Goal: Transaction & Acquisition: Purchase product/service

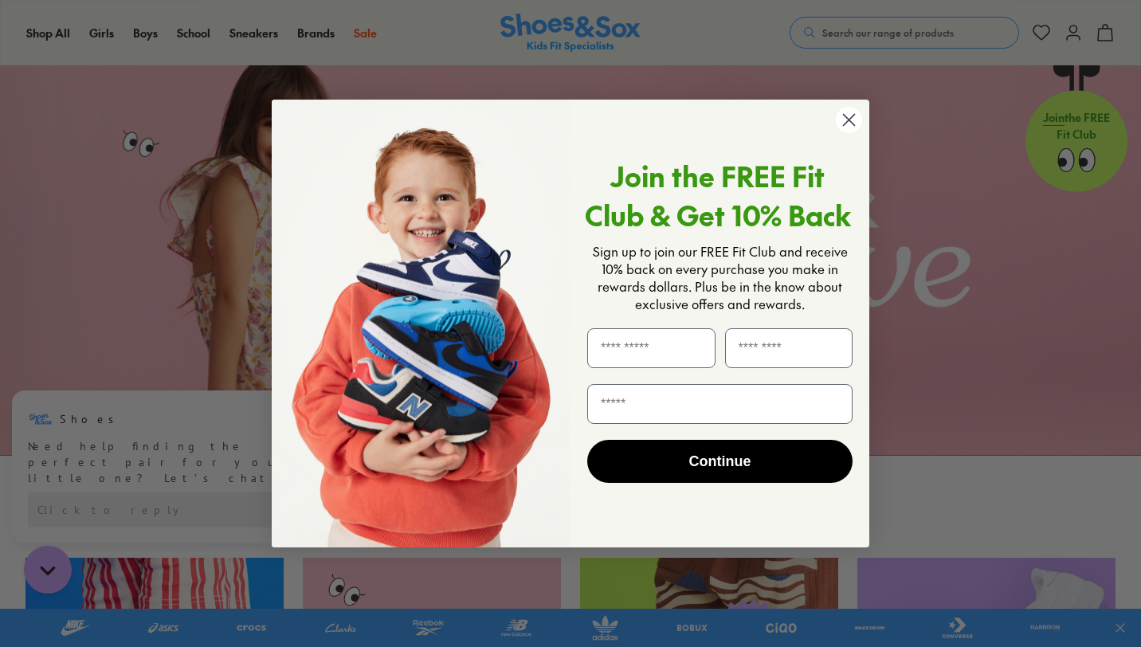
click at [849, 116] on circle "Close dialog" at bounding box center [849, 120] width 26 height 26
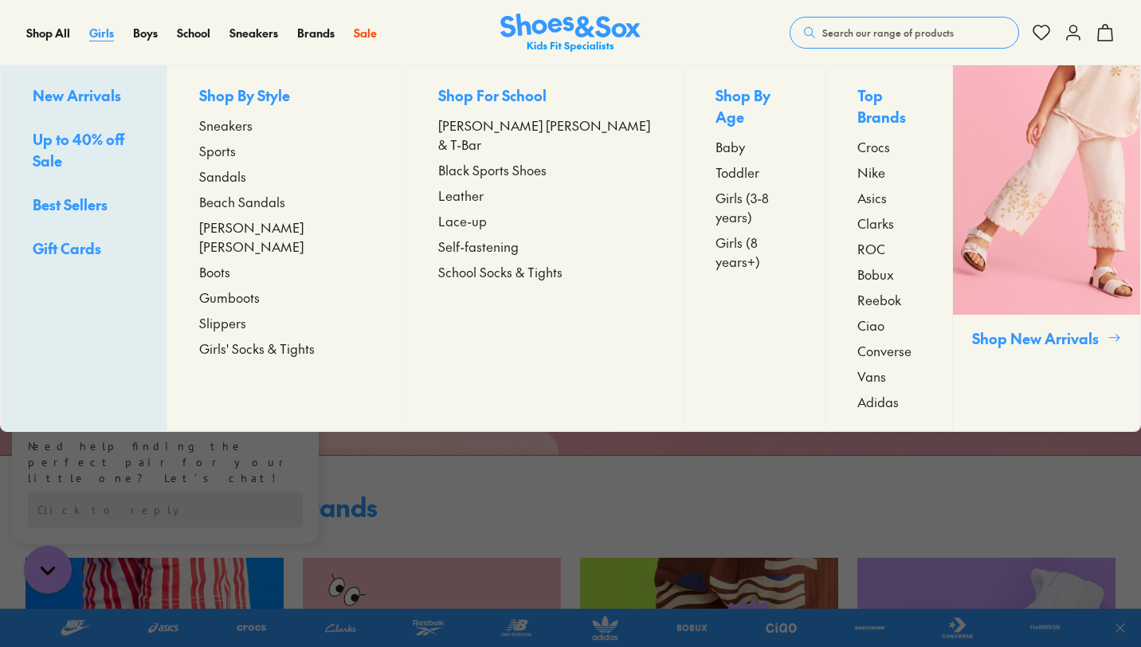
click at [99, 36] on span "Girls" at bounding box center [101, 33] width 25 height 16
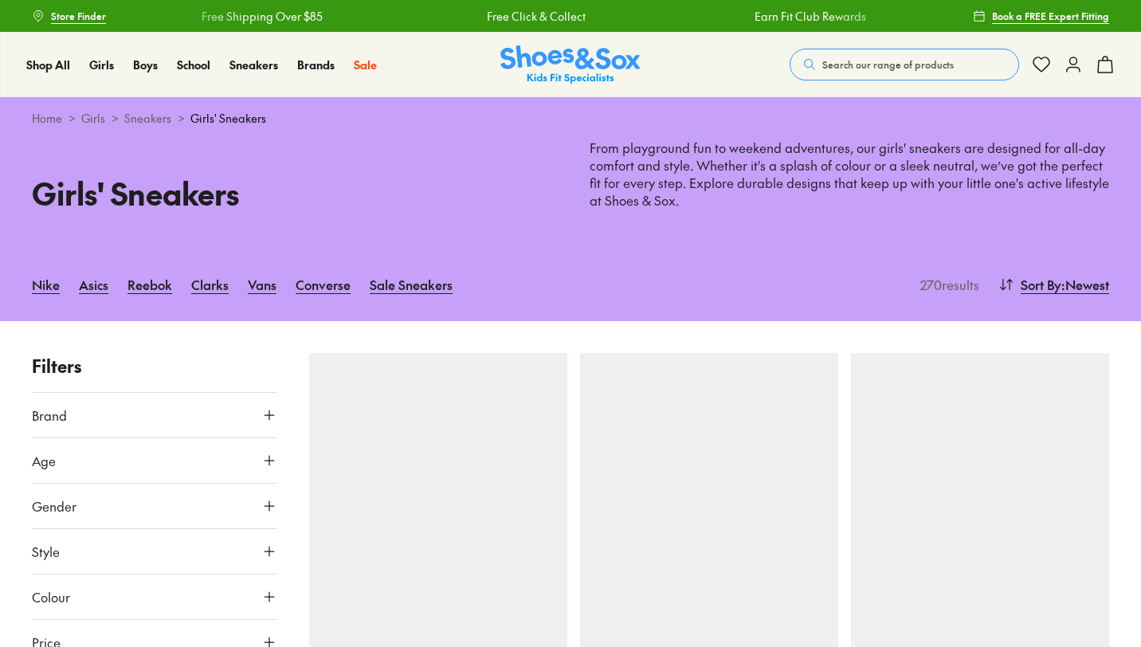
scroll to position [179, 0]
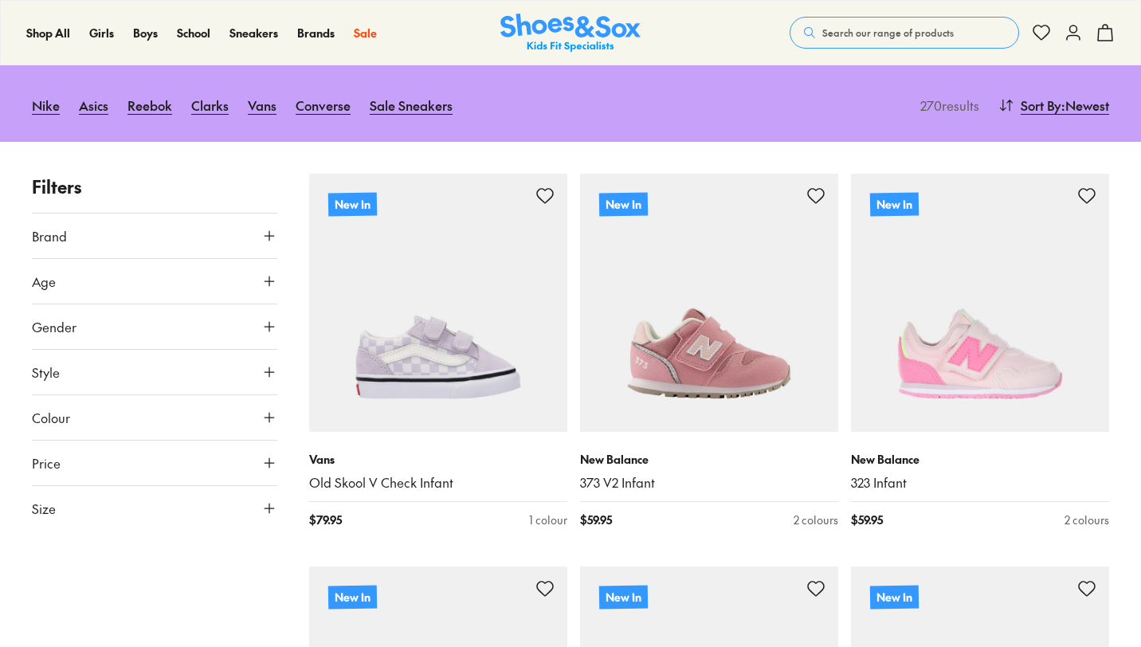
click at [266, 280] on icon at bounding box center [269, 281] width 16 height 16
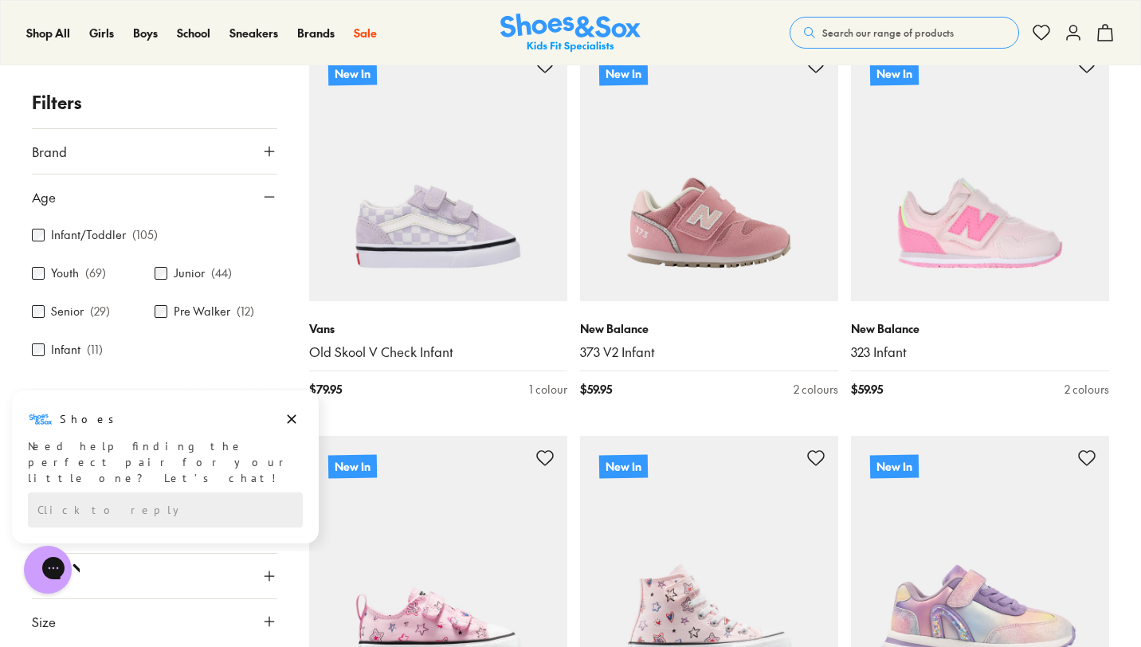
scroll to position [362, 0]
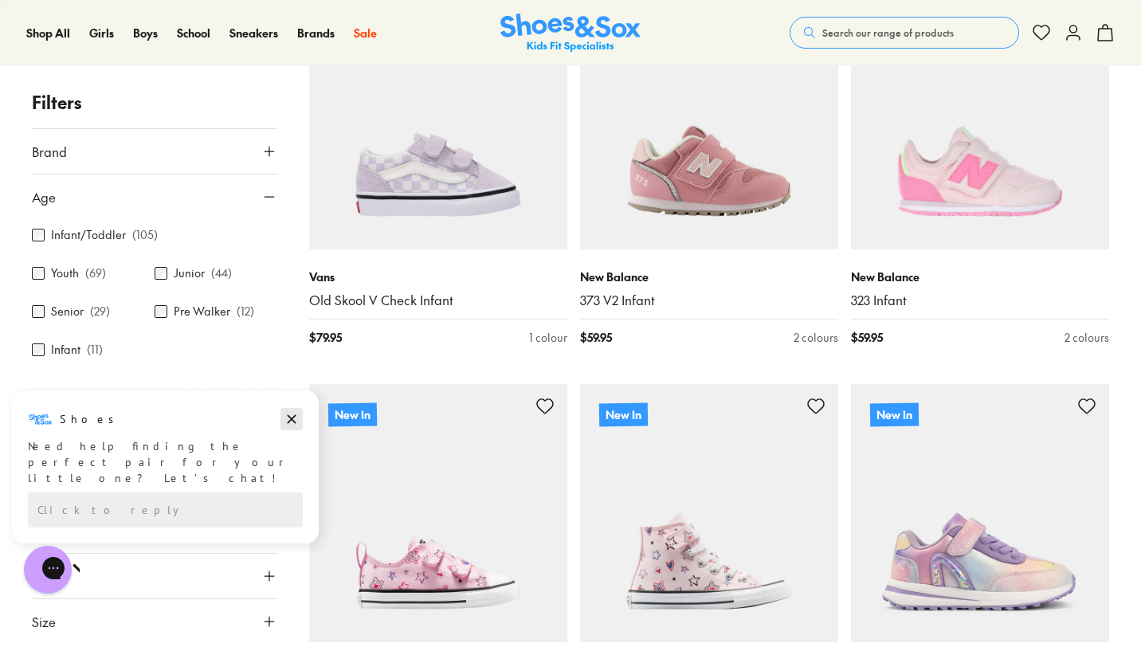
click at [289, 417] on icon "Dismiss campaign" at bounding box center [292, 419] width 16 height 19
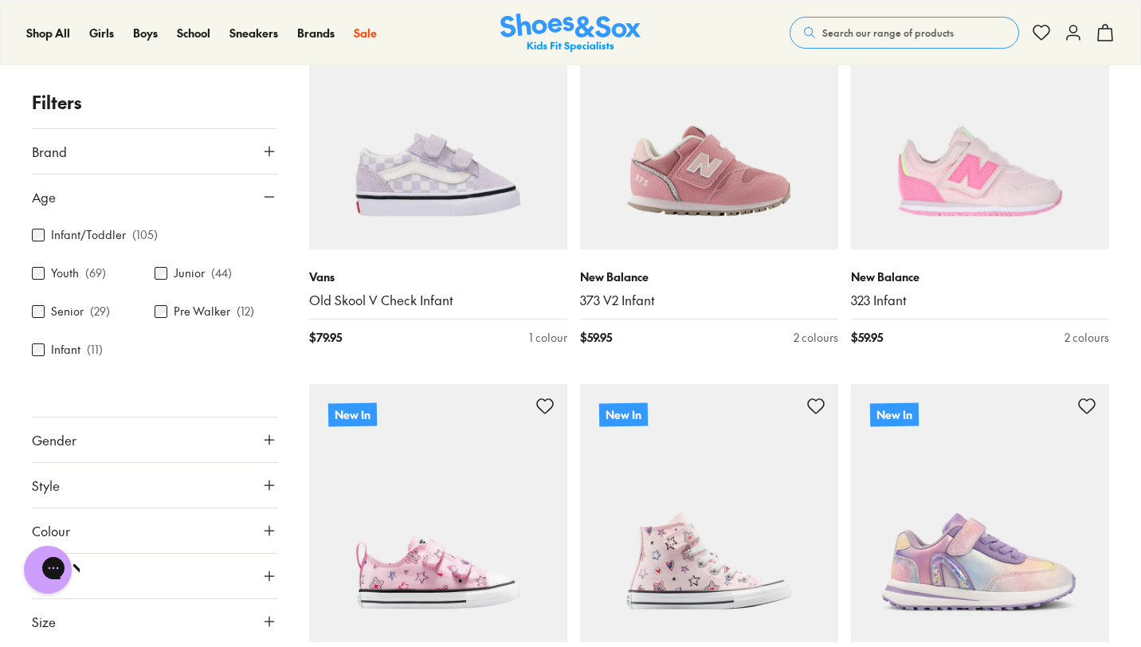
click at [39, 206] on span "Age" at bounding box center [44, 196] width 24 height 19
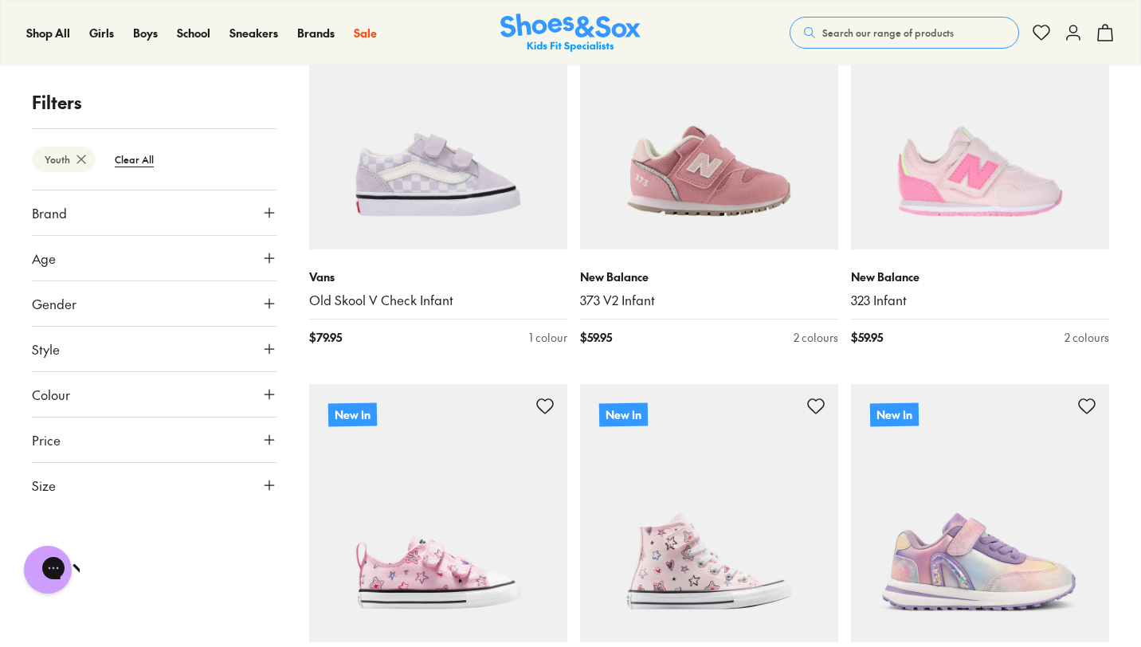
scroll to position [238, 0]
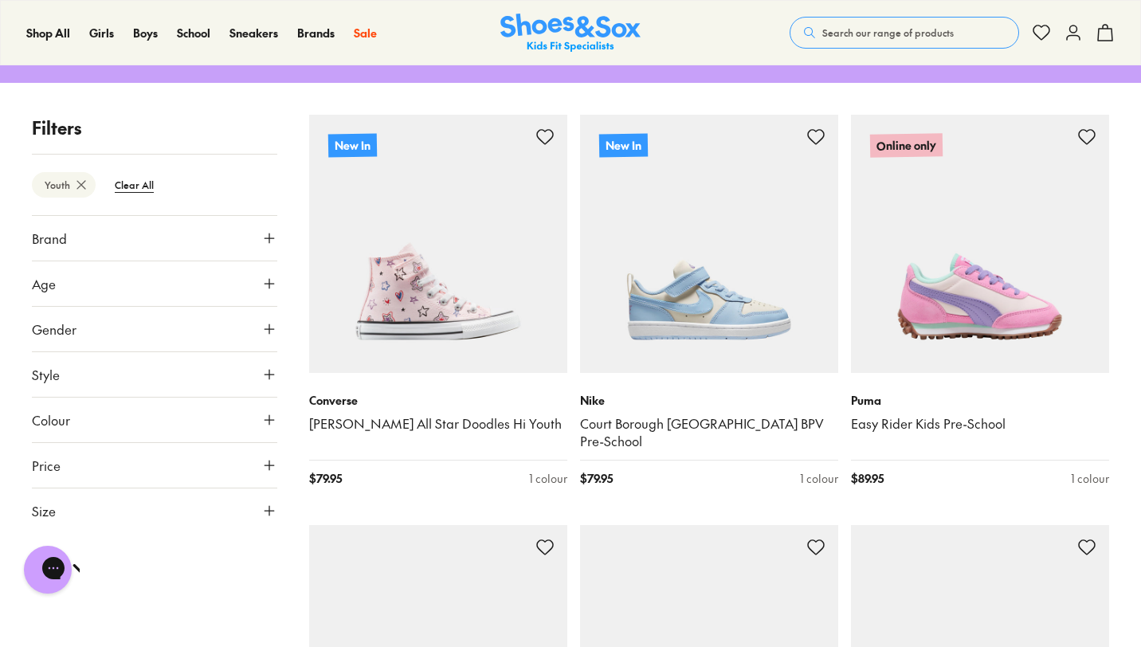
click at [116, 279] on button "Age" at bounding box center [154, 283] width 245 height 45
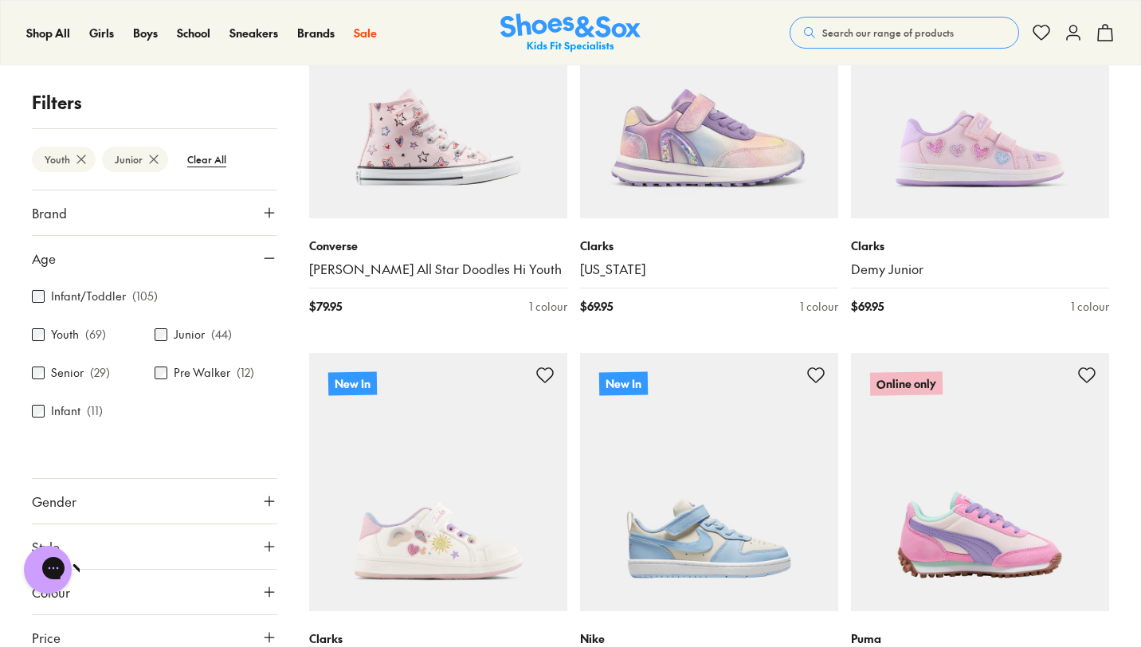
scroll to position [436, 0]
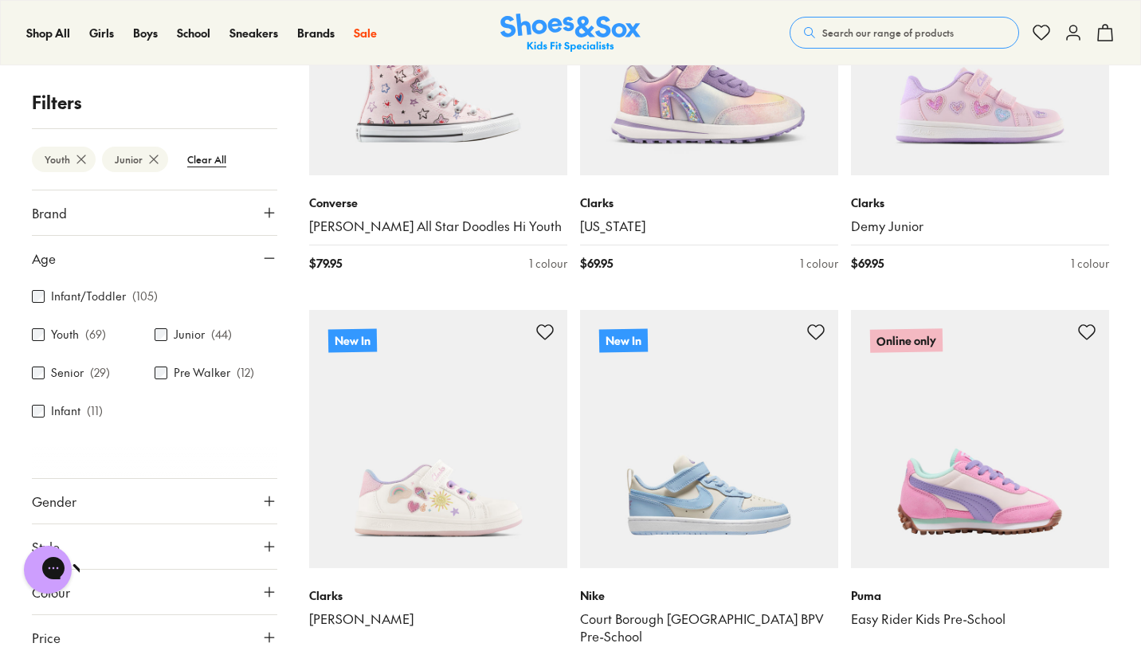
click at [271, 263] on icon at bounding box center [269, 258] width 16 height 16
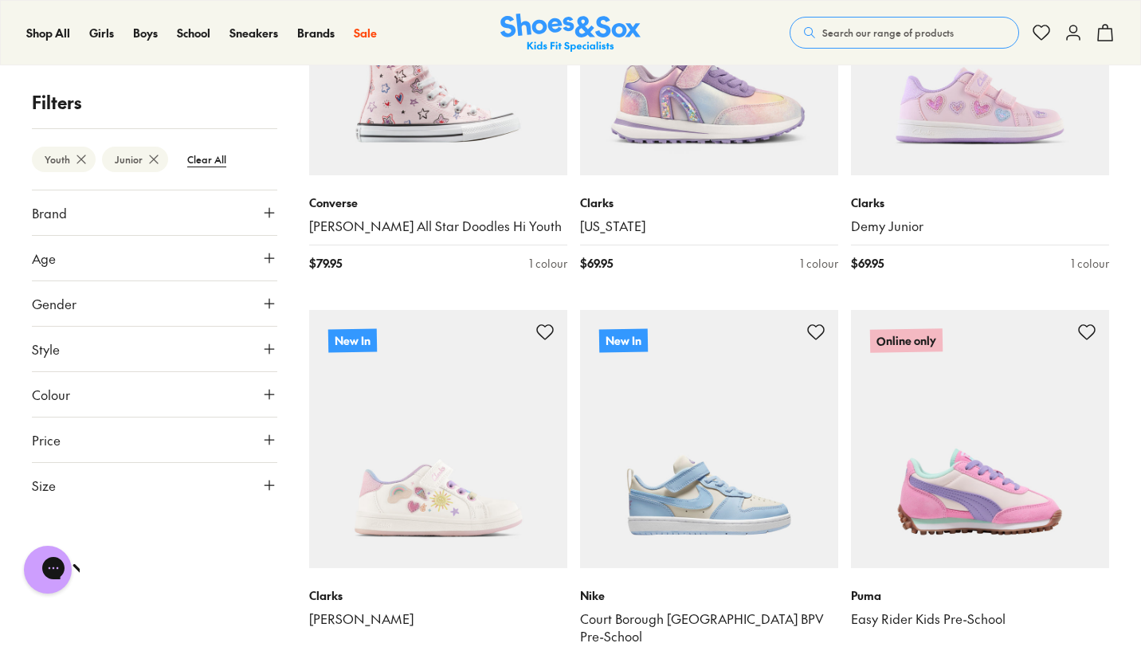
click at [274, 478] on icon at bounding box center [269, 485] width 16 height 16
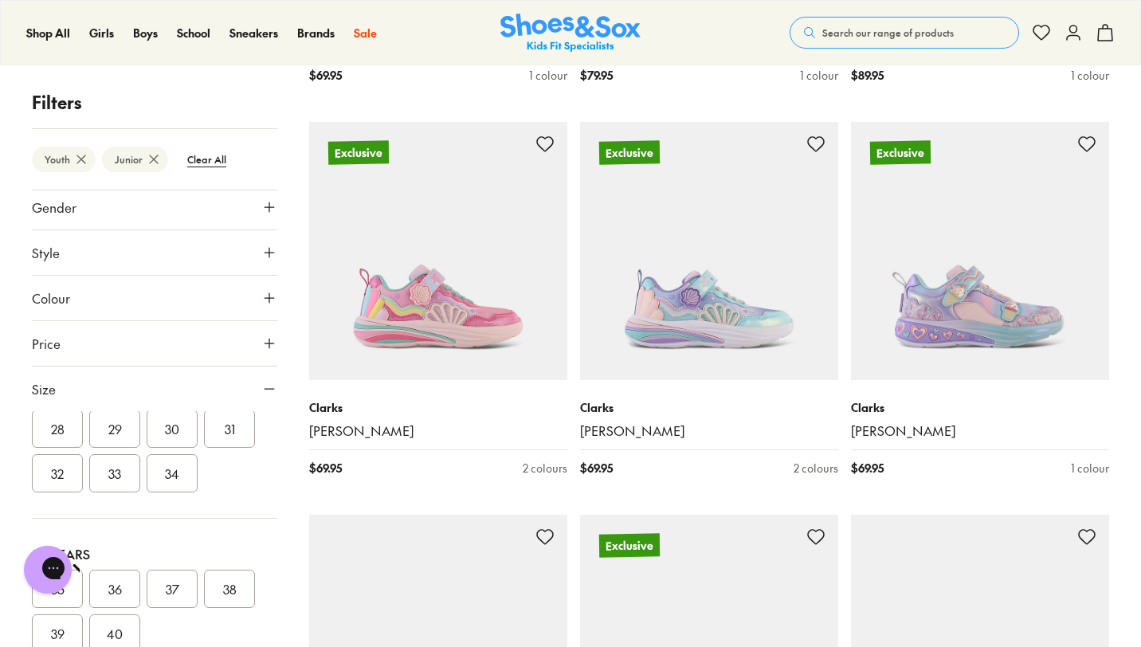
scroll to position [1039, 0]
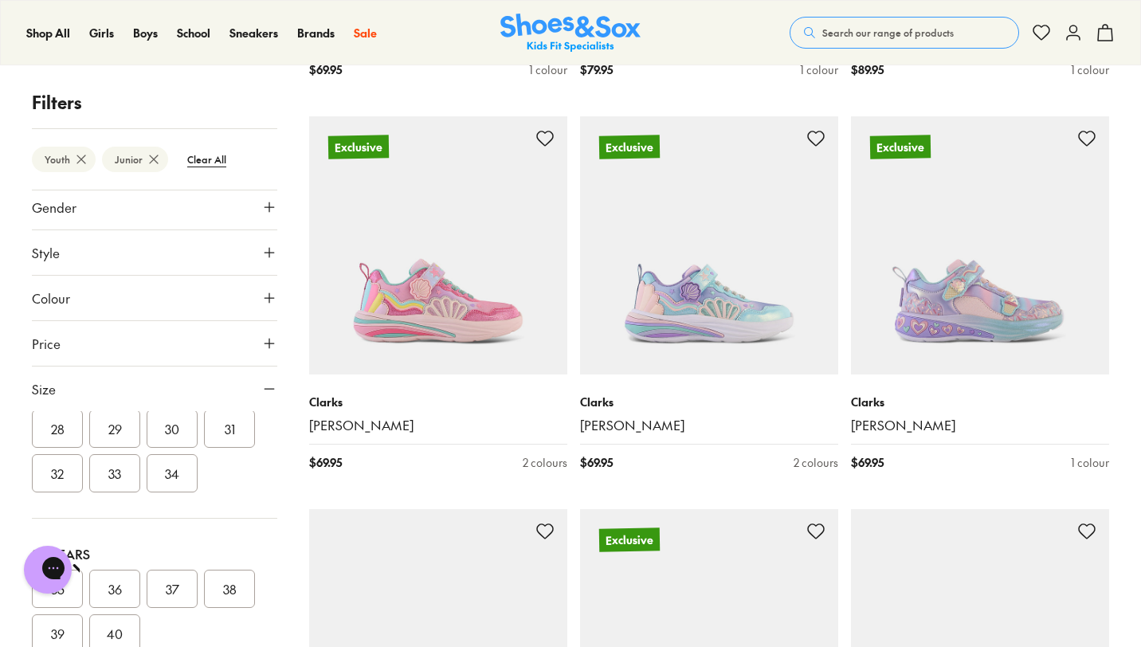
click at [261, 382] on icon at bounding box center [269, 389] width 16 height 16
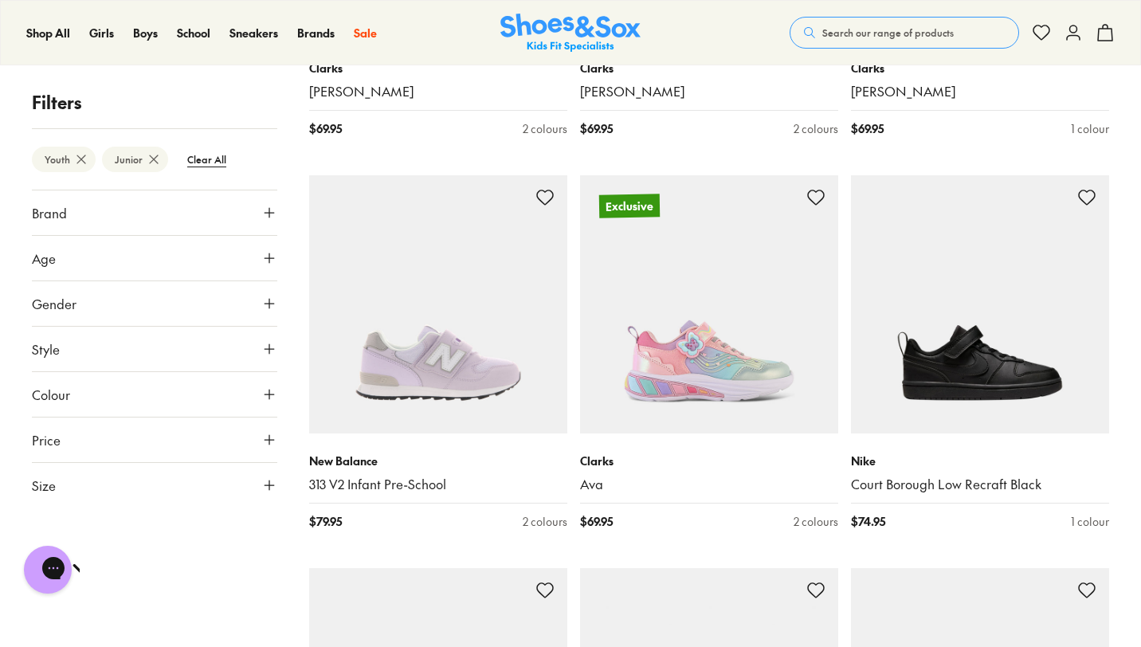
scroll to position [1372, 0]
click at [271, 477] on icon at bounding box center [269, 485] width 16 height 16
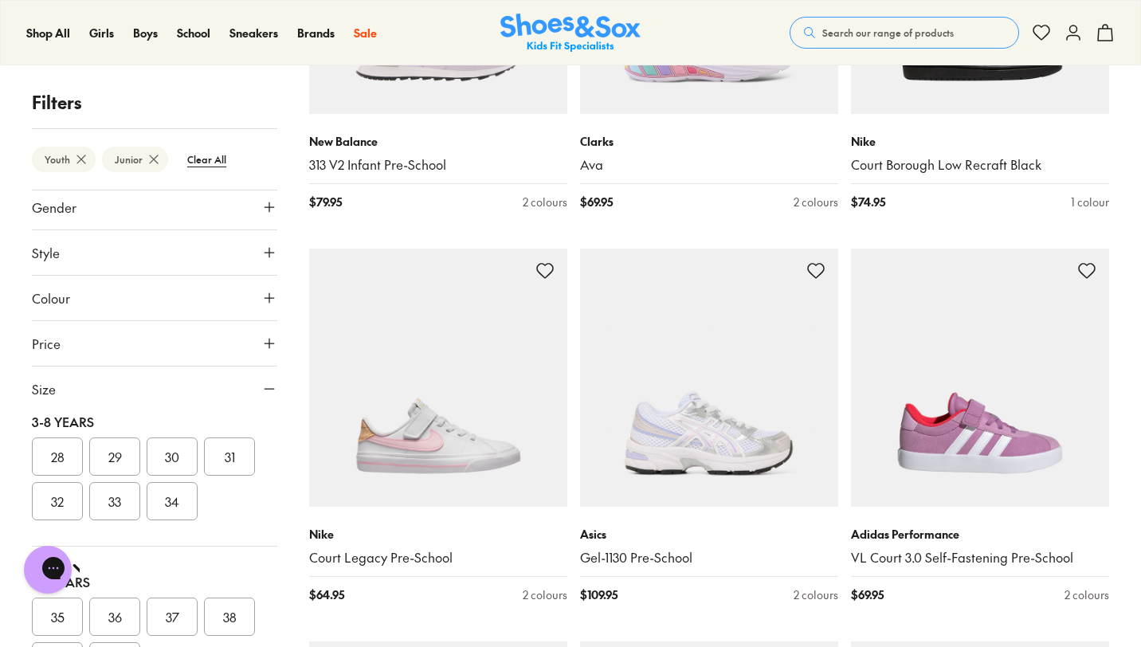
scroll to position [346, 0]
click at [164, 493] on button "34" at bounding box center [172, 498] width 51 height 38
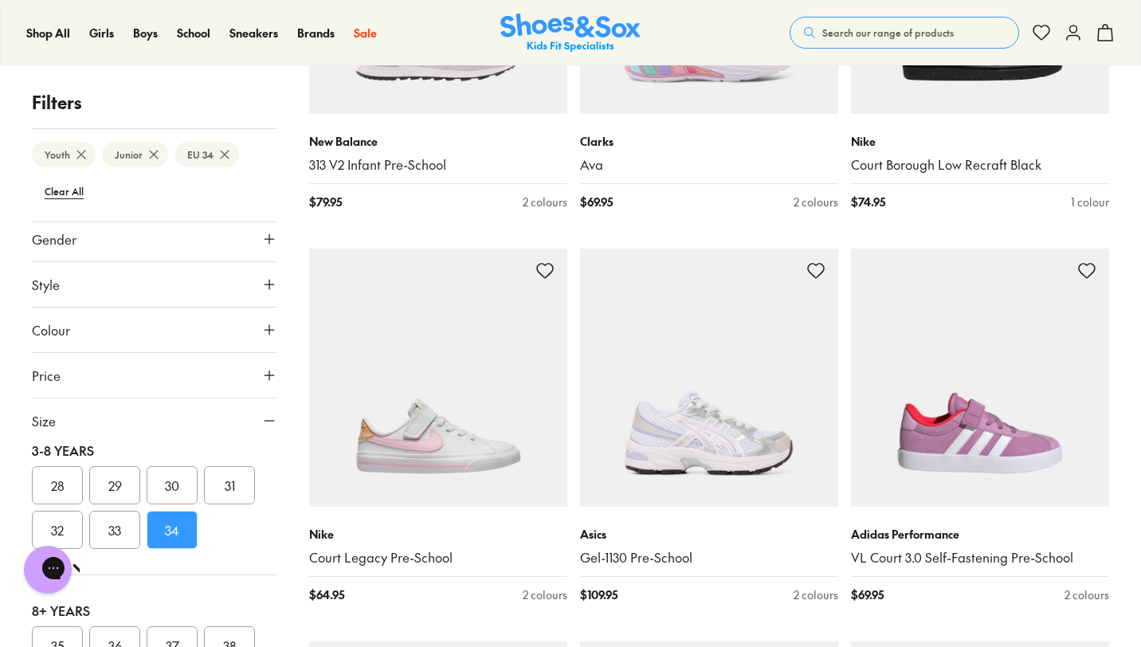
scroll to position [238, 0]
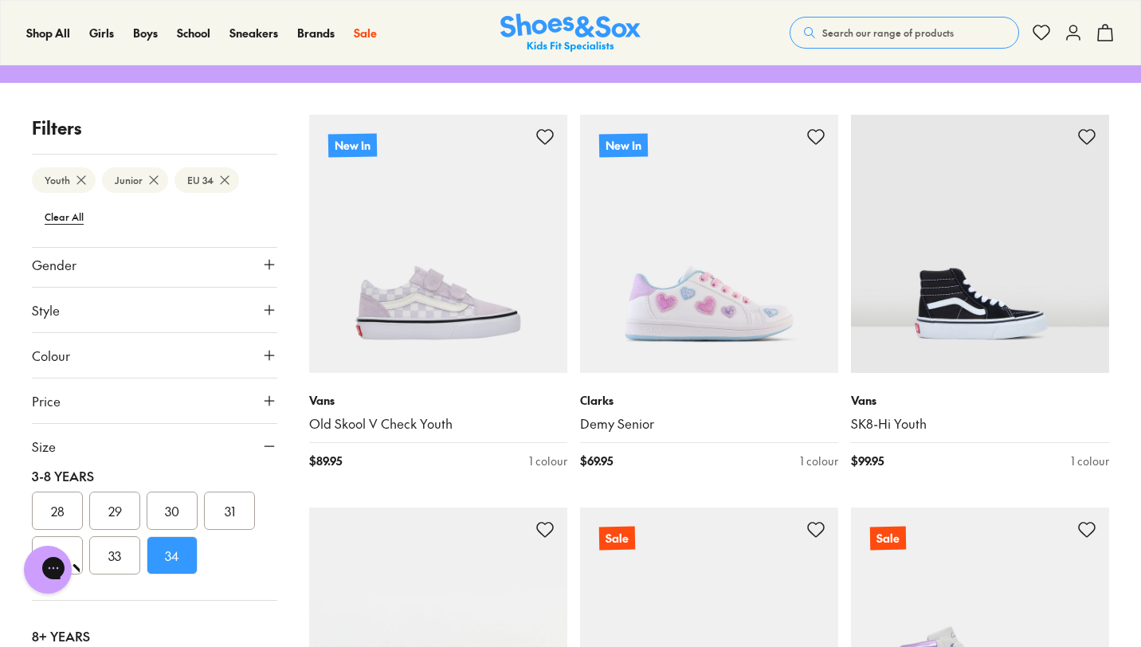
click at [119, 553] on button "33" at bounding box center [114, 555] width 51 height 38
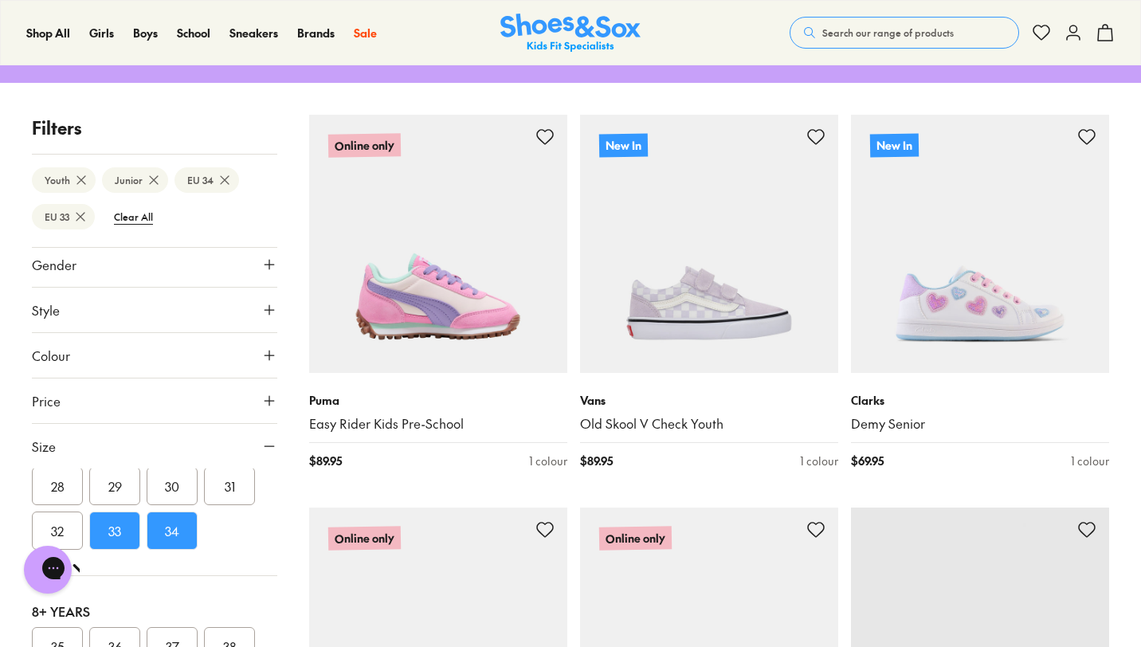
scroll to position [371, 0]
click at [64, 632] on button "35" at bounding box center [57, 646] width 51 height 38
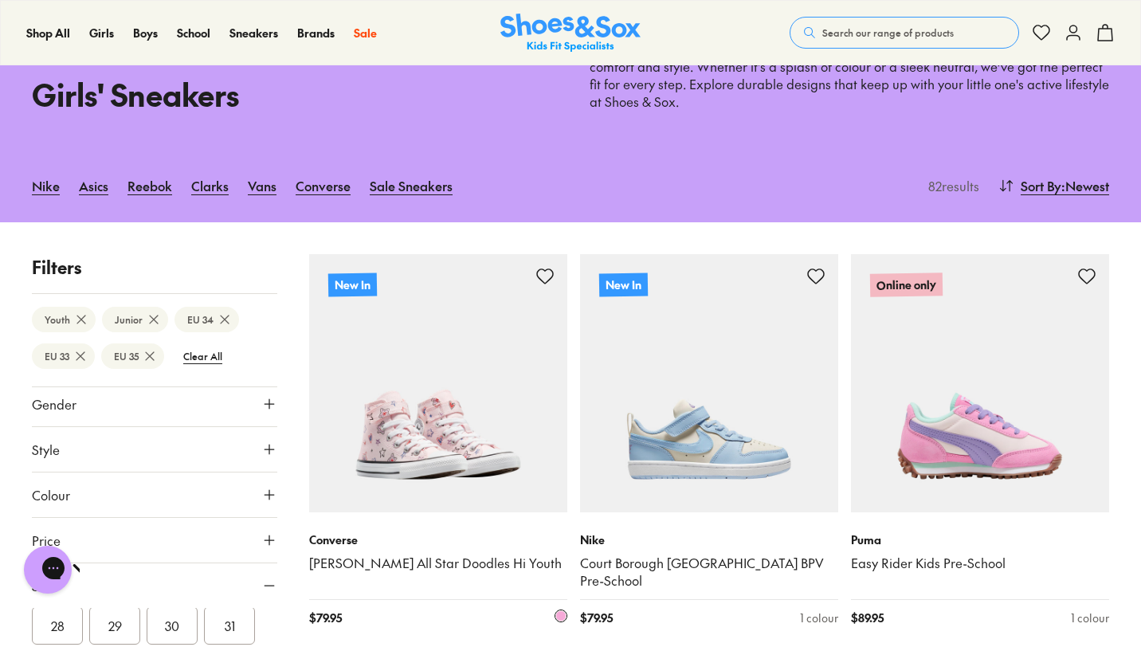
scroll to position [90, 0]
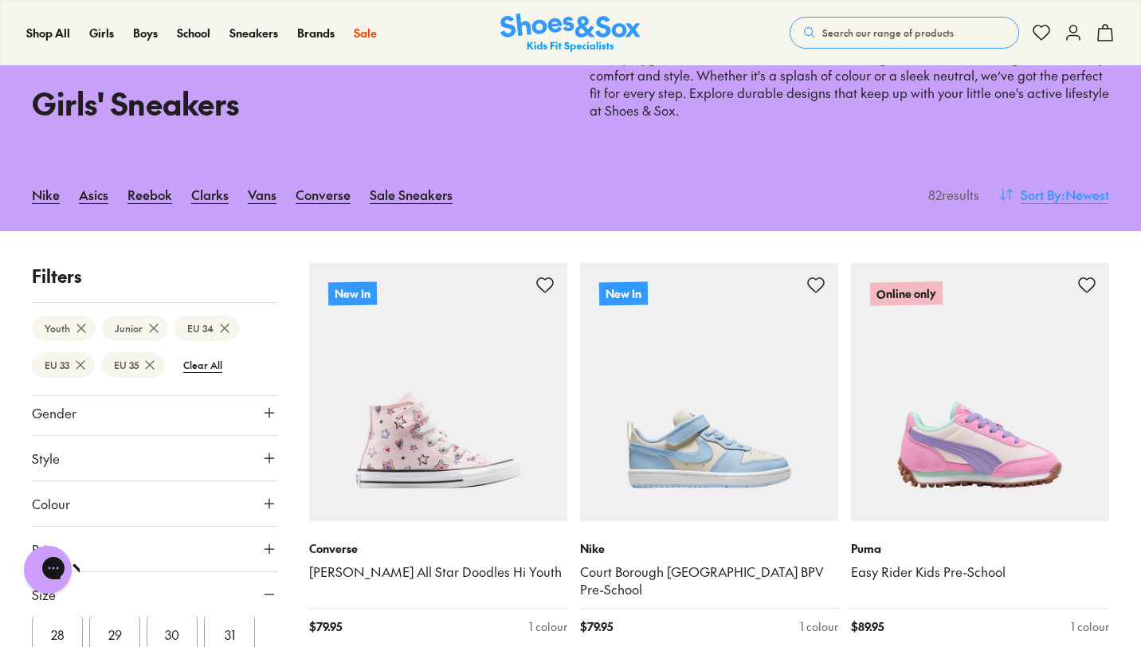
click at [1090, 195] on span ": Newest" at bounding box center [1085, 194] width 48 height 19
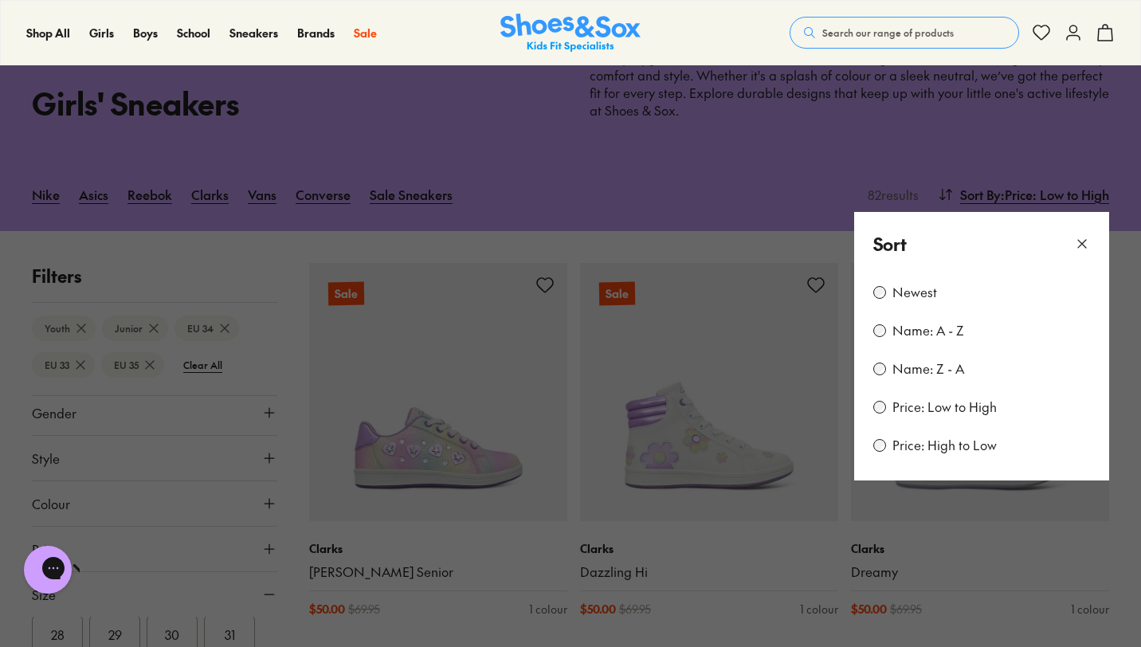
scroll to position [132, 0]
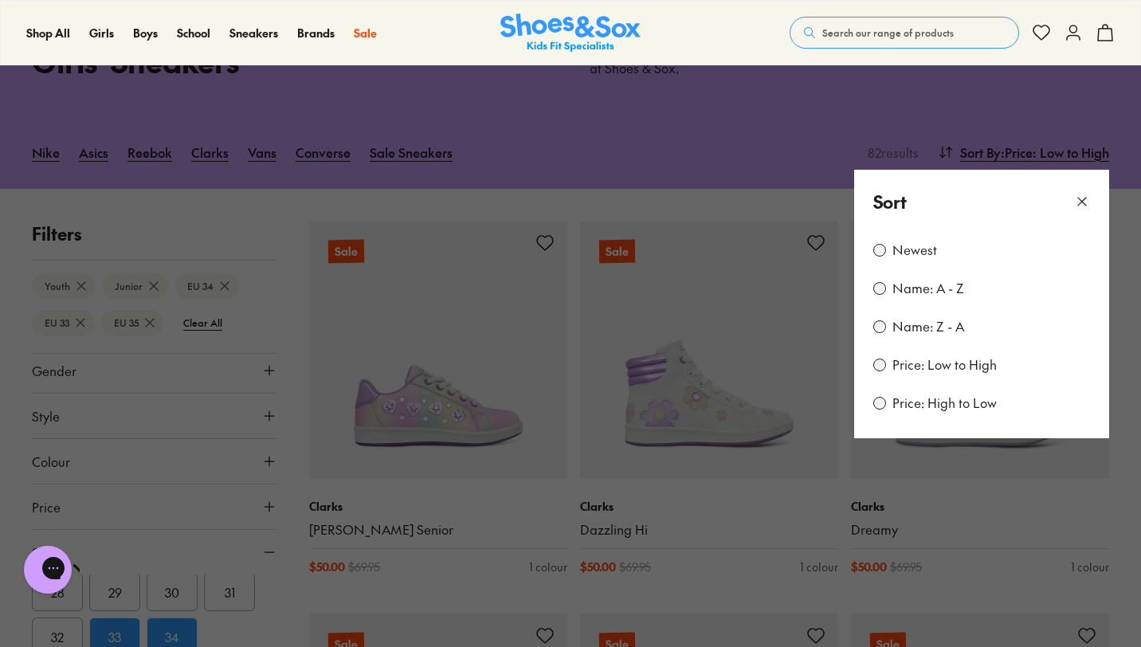
click at [1084, 198] on icon at bounding box center [1082, 202] width 16 height 16
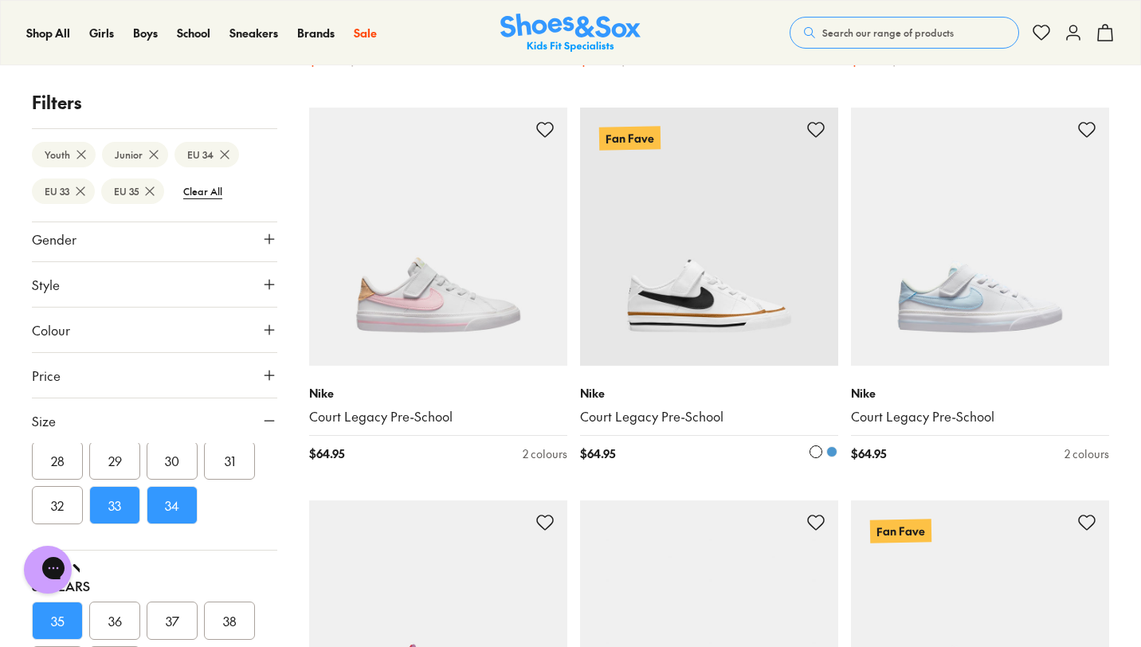
scroll to position [3014, 0]
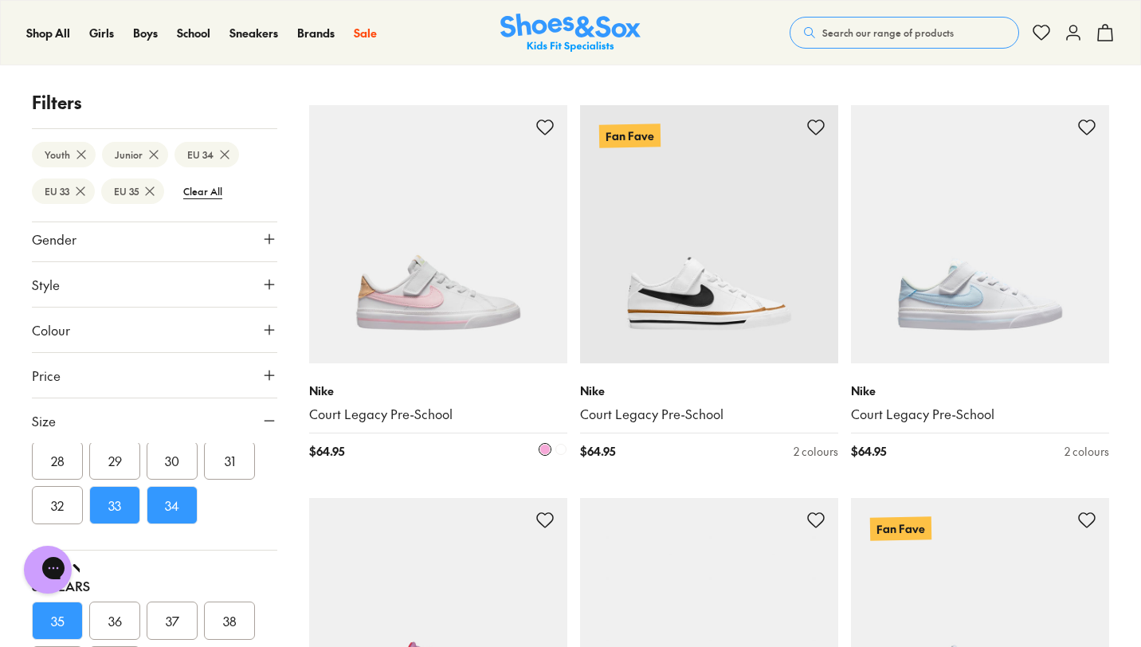
click at [429, 312] on img at bounding box center [438, 234] width 258 height 258
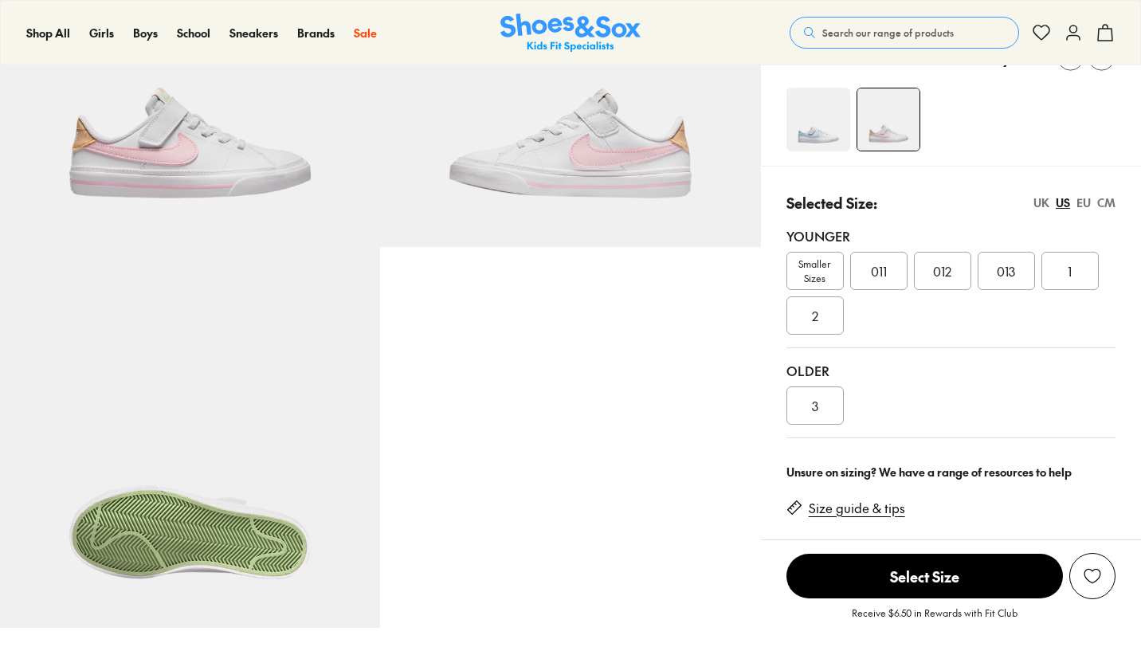
scroll to position [230, 0]
select select "*"
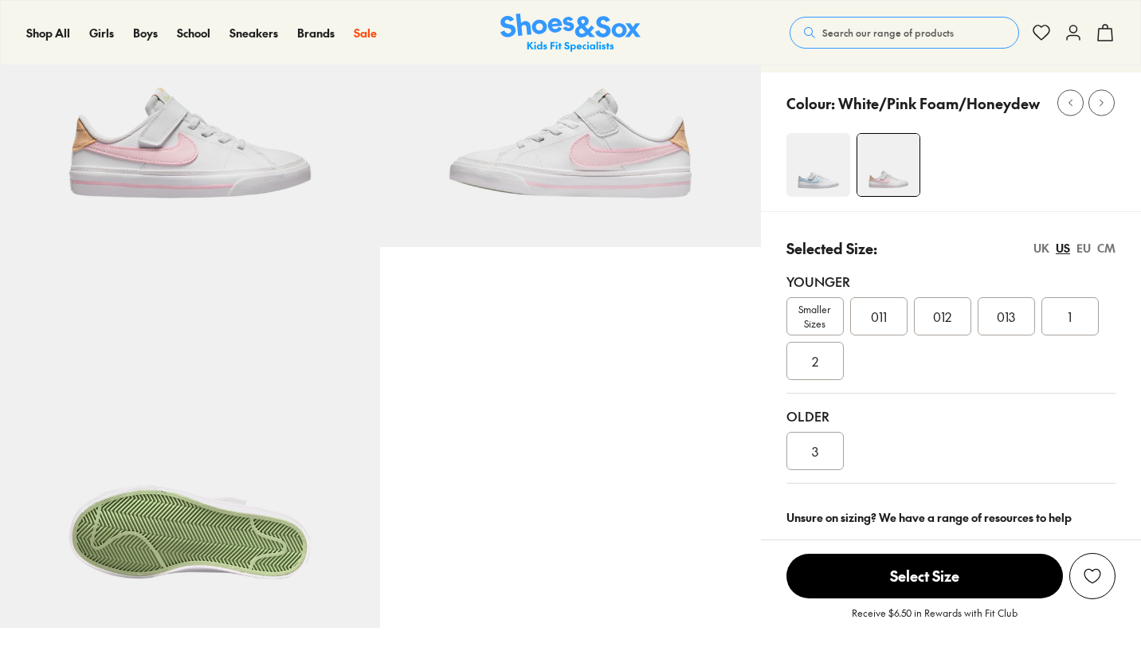
click at [817, 406] on div "Older" at bounding box center [950, 415] width 329 height 19
click at [808, 453] on div "3" at bounding box center [814, 451] width 57 height 38
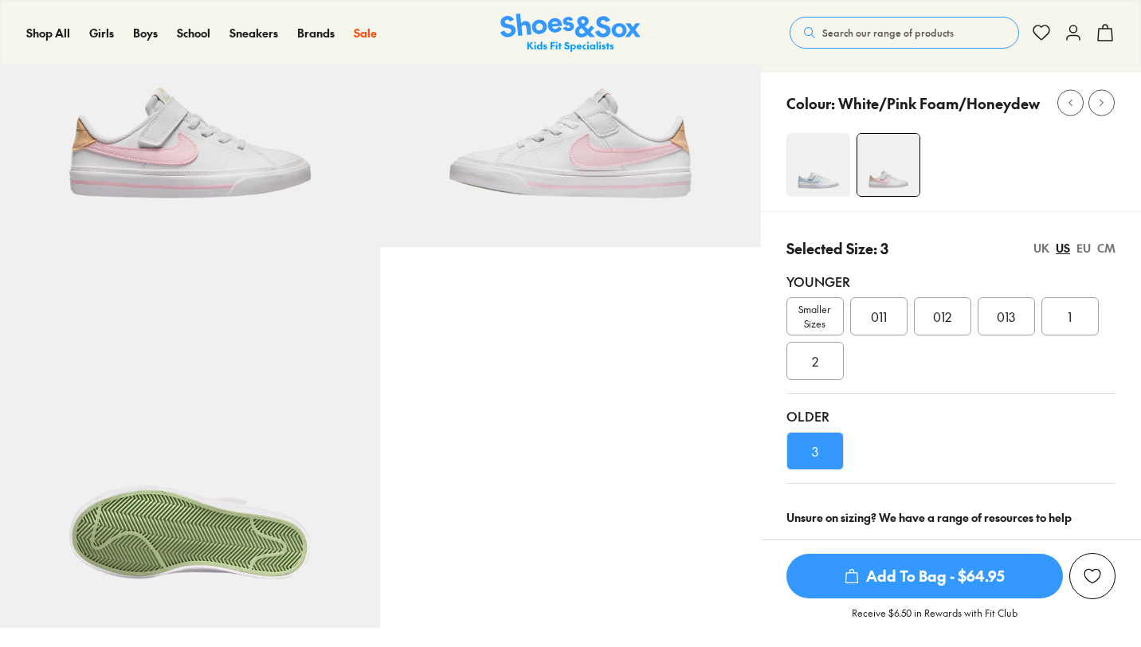
click at [808, 453] on div "3" at bounding box center [814, 451] width 57 height 38
click at [919, 563] on span "Add To Bag - $64.95" at bounding box center [924, 576] width 276 height 45
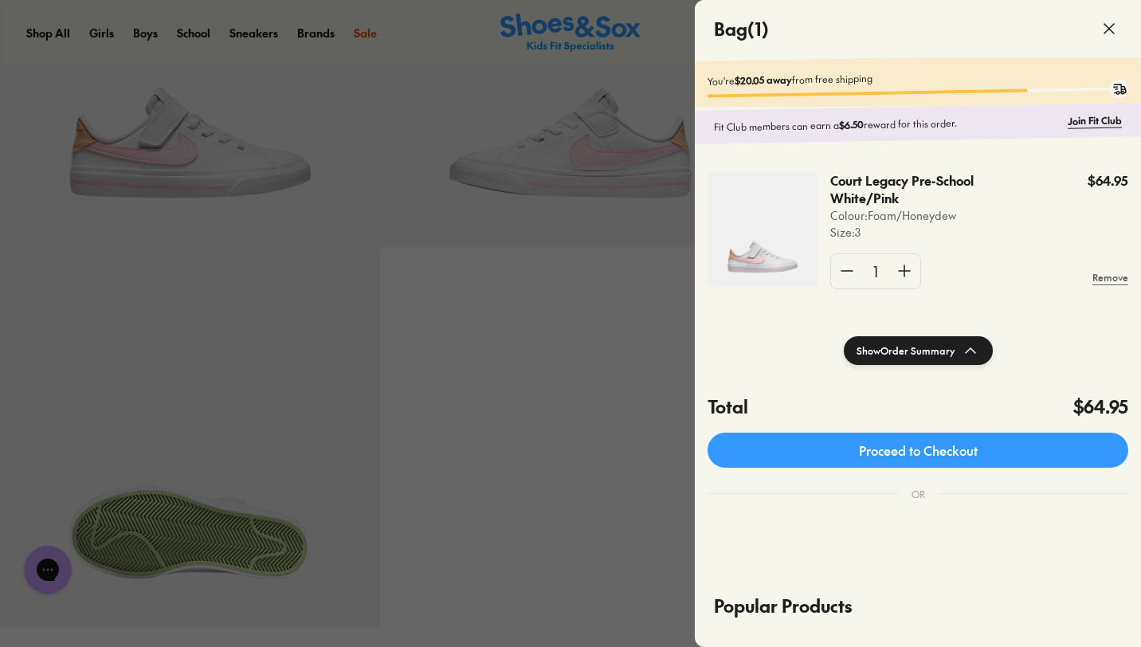
click at [1110, 29] on use at bounding box center [1109, 29] width 10 height 10
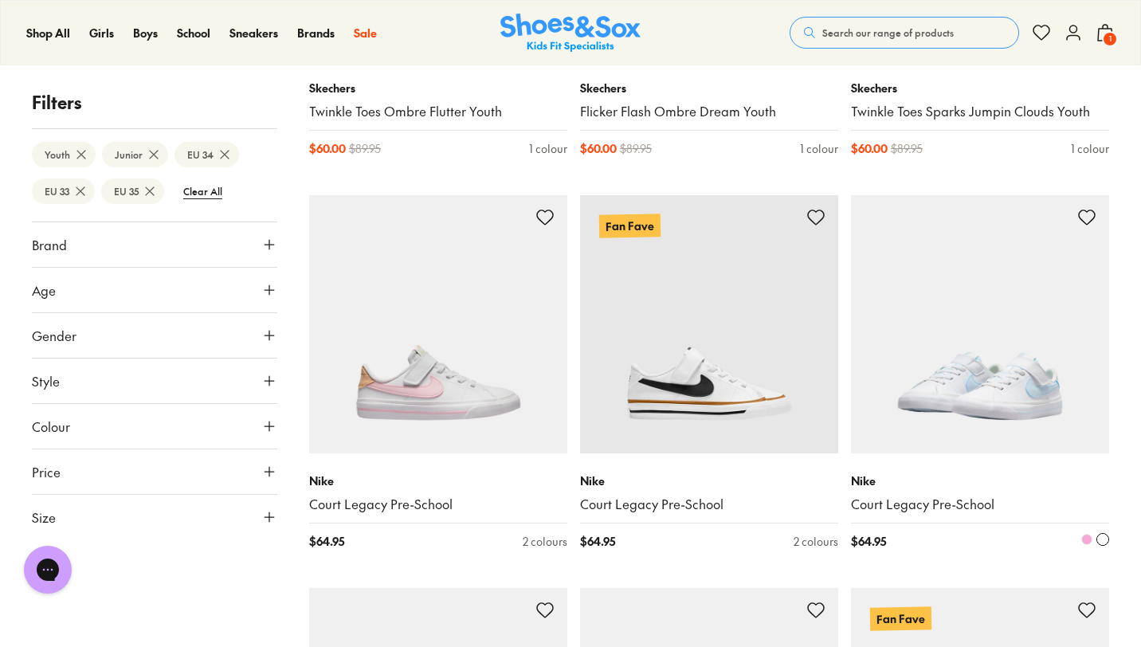
click at [999, 385] on img at bounding box center [980, 324] width 258 height 258
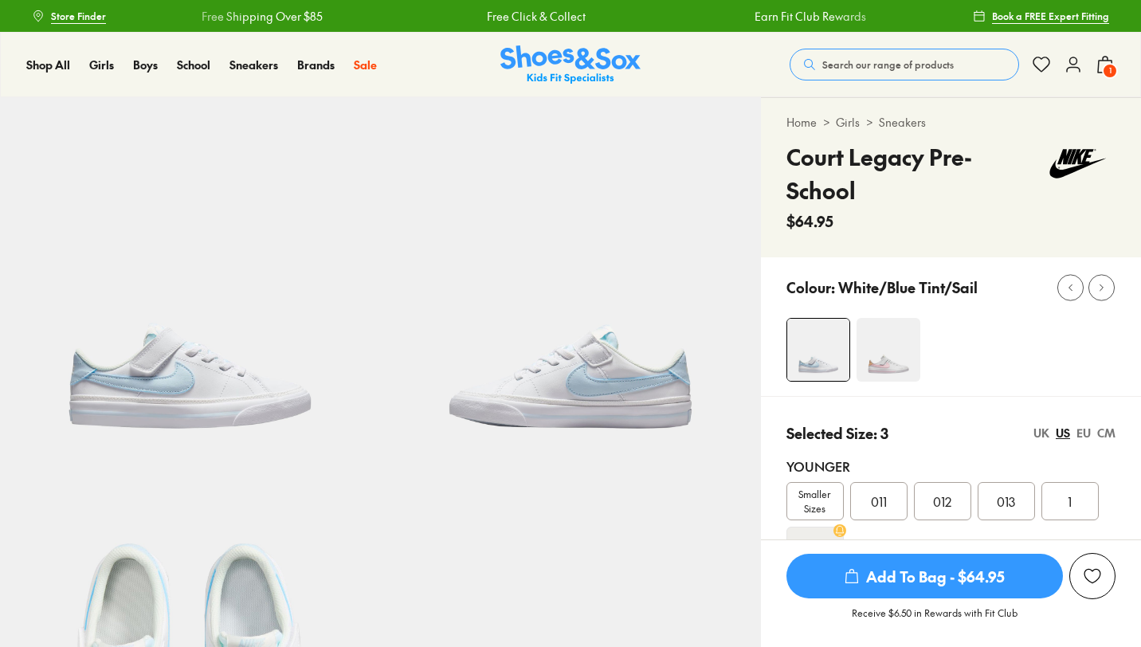
scroll to position [202, 0]
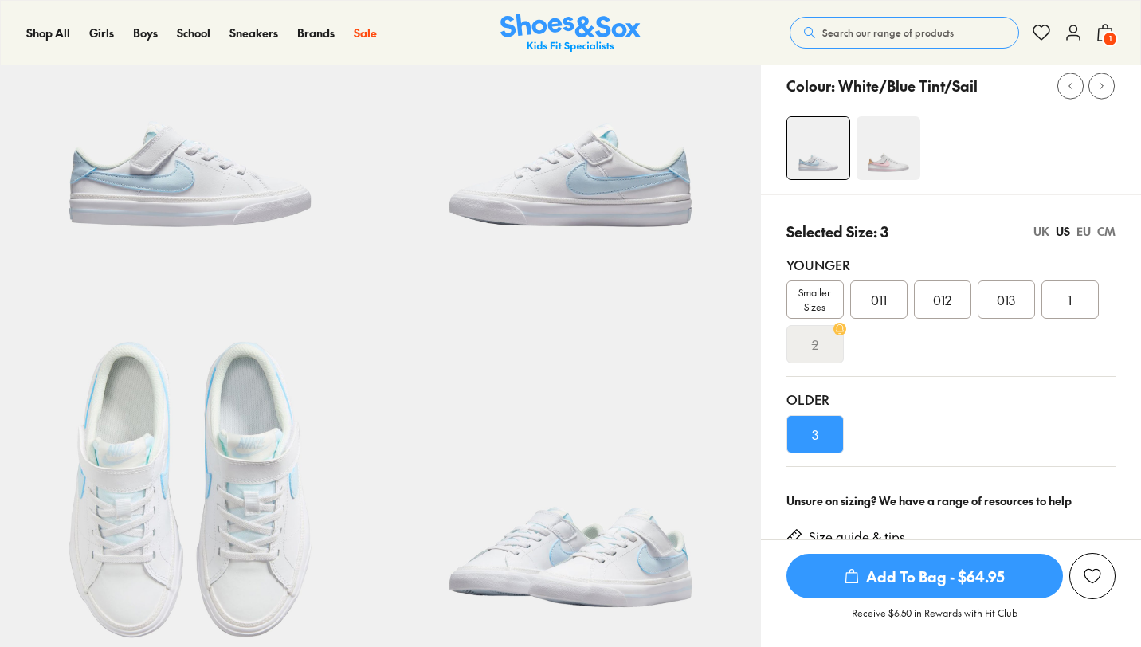
click at [887, 573] on span "Add To Bag - $64.95" at bounding box center [924, 576] width 276 height 45
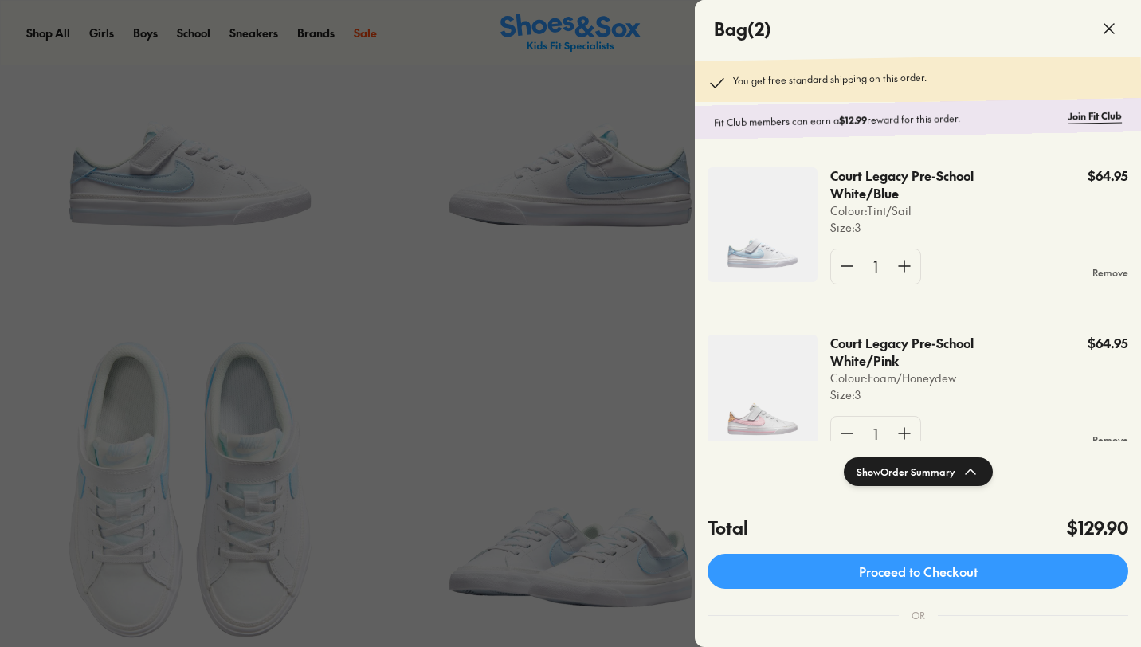
select select "*"
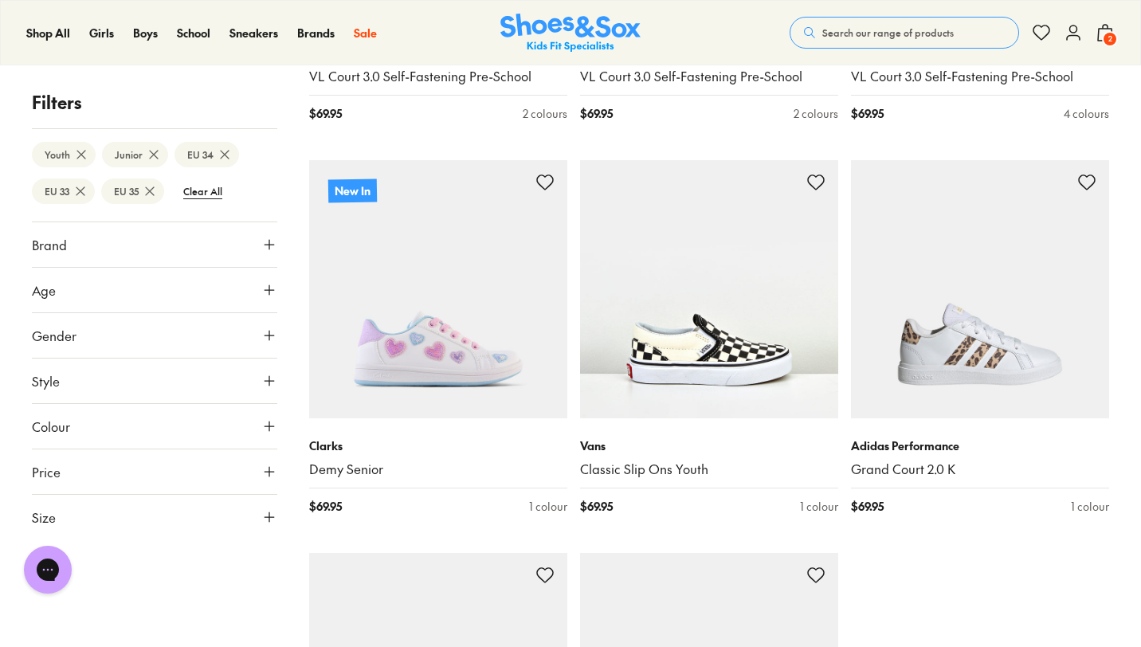
scroll to position [3815, 0]
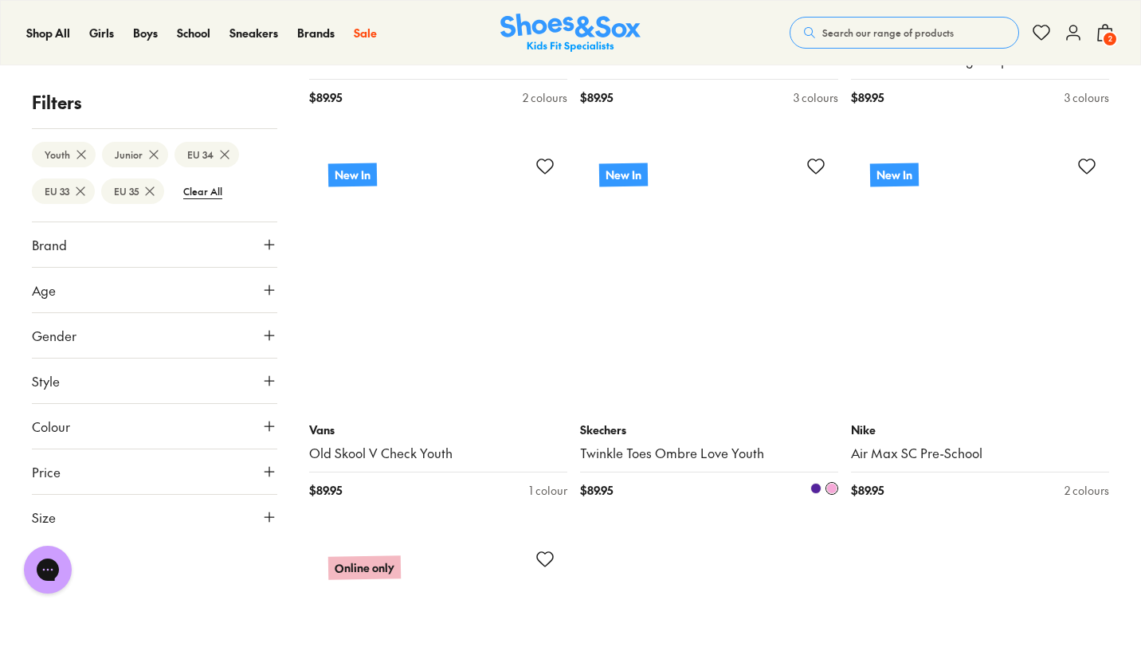
scroll to position [8325, 0]
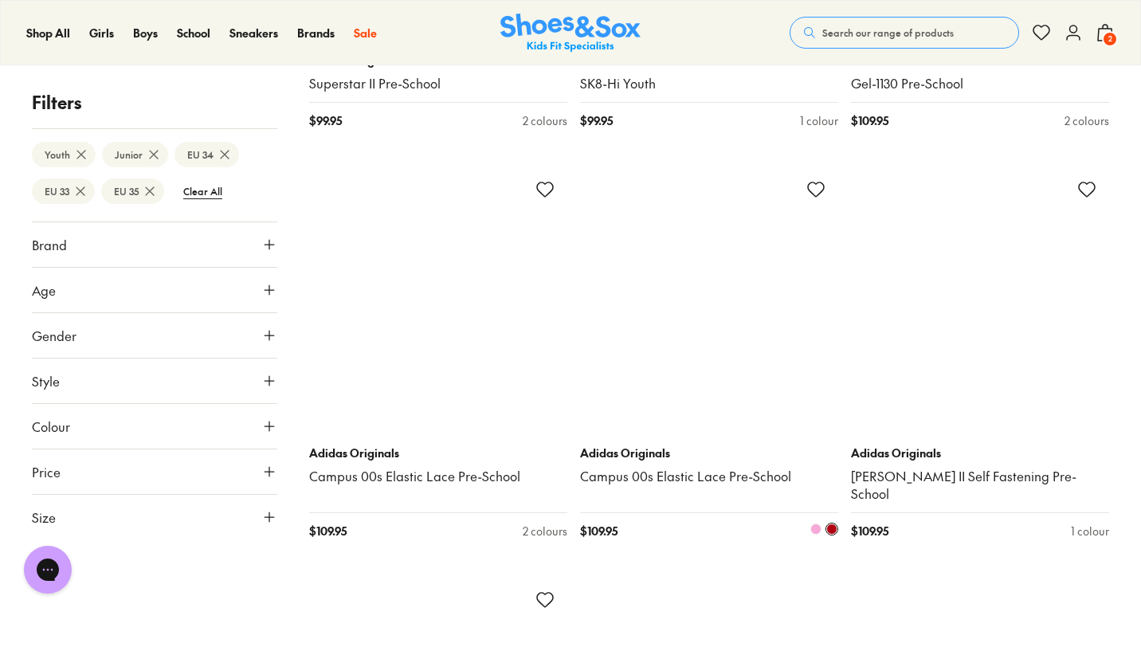
scroll to position [10497, 0]
